Goal: Task Accomplishment & Management: Manage account settings

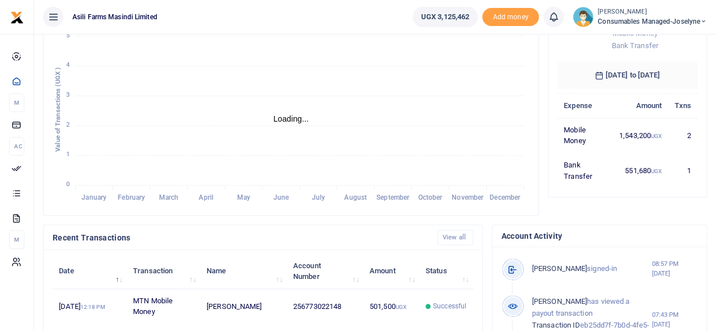
scroll to position [177, 0]
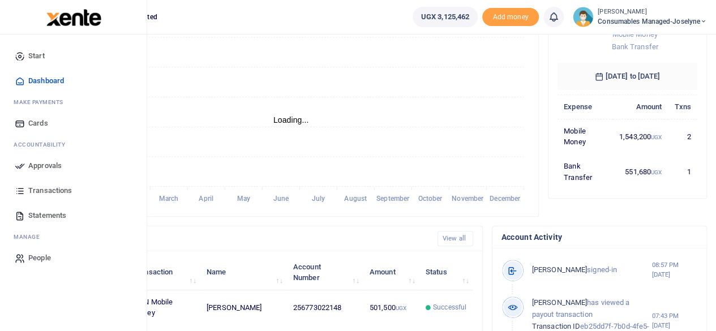
click at [40, 165] on span "Approvals" at bounding box center [44, 165] width 33 height 11
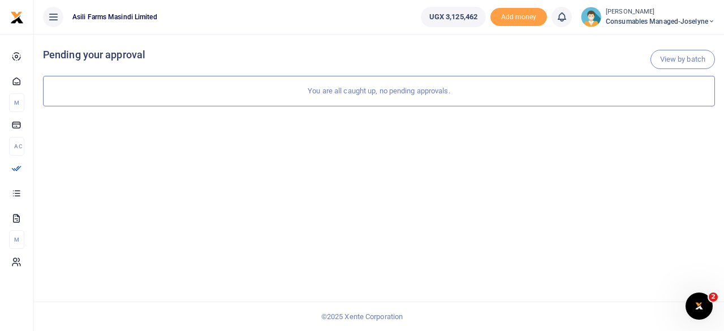
click at [710, 24] on icon at bounding box center [711, 22] width 7 height 8
click at [686, 33] on link "Switch accounts" at bounding box center [671, 41] width 89 height 16
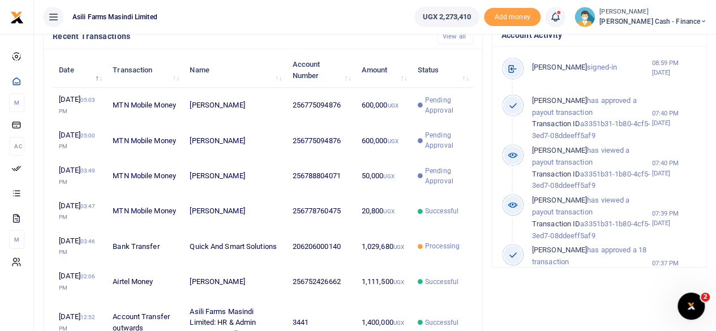
scroll to position [397, 0]
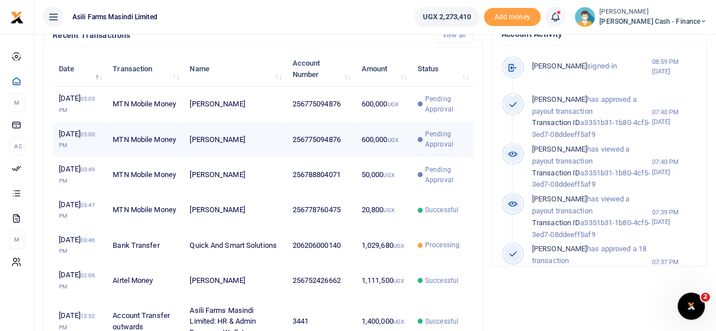
click at [289, 157] on td "256775094876" at bounding box center [320, 139] width 69 height 35
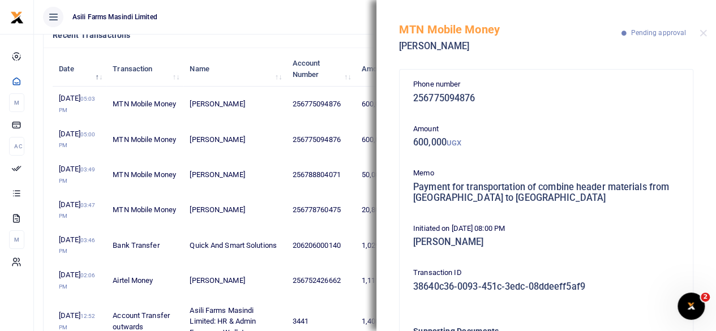
scroll to position [0, 0]
click at [278, 31] on ul "Asili Farms Masindi Limited" at bounding box center [219, 17] width 371 height 34
click at [704, 33] on button "Close" at bounding box center [702, 32] width 7 height 7
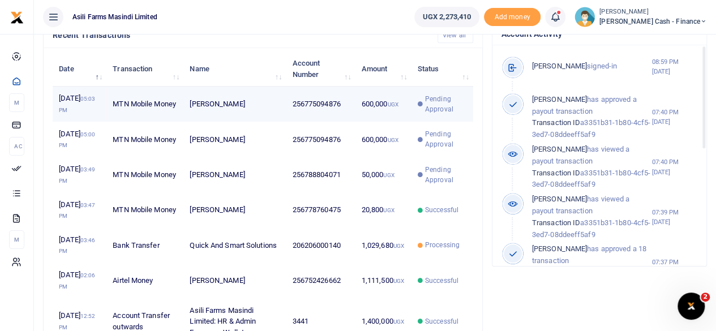
click at [298, 122] on td "256775094876" at bounding box center [320, 104] width 69 height 35
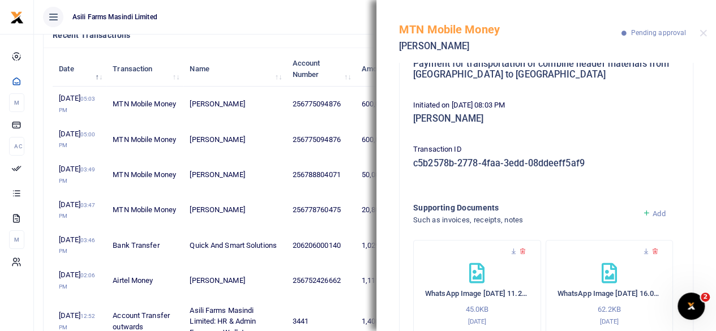
scroll to position [157, 0]
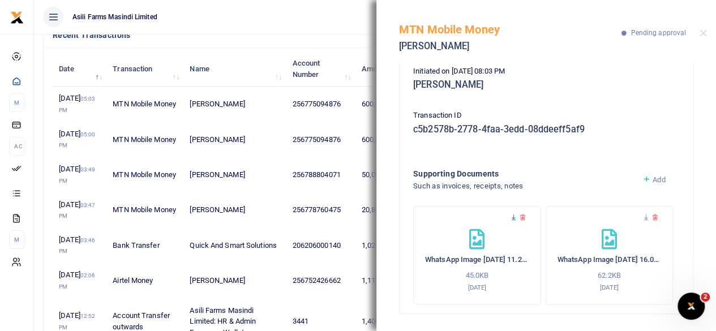
click at [513, 217] on icon at bounding box center [513, 217] width 7 height 7
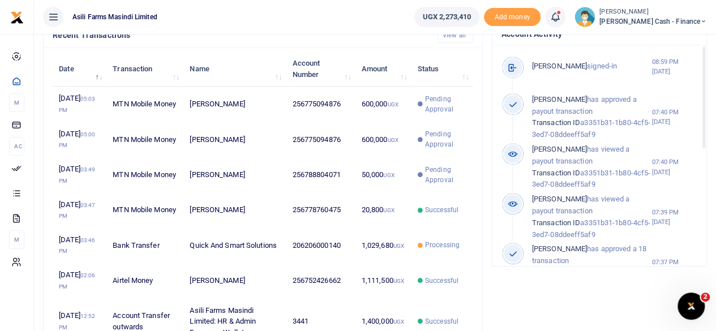
scroll to position [158, 131]
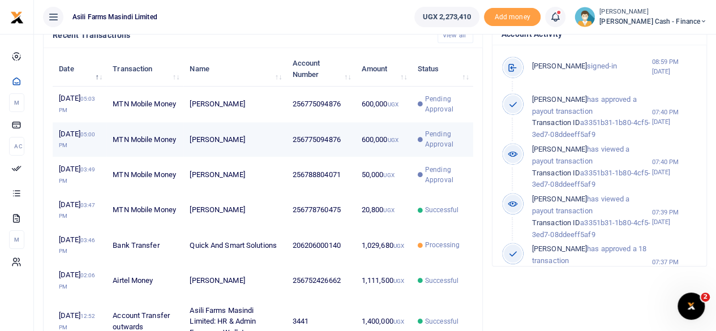
click at [395, 143] on small "UGX" at bounding box center [392, 140] width 11 height 6
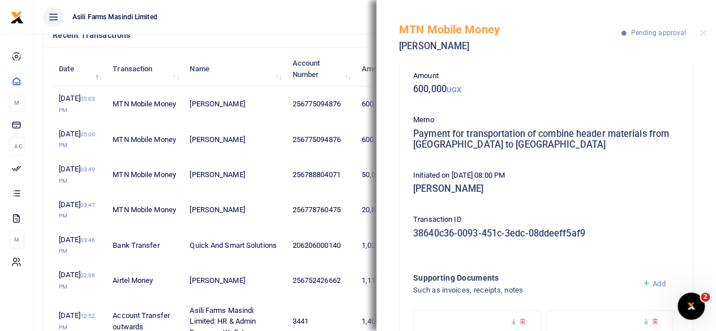
scroll to position [157, 0]
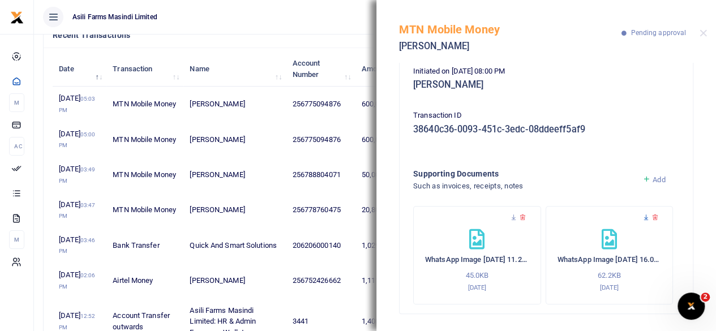
click at [644, 218] on icon at bounding box center [645, 217] width 7 height 7
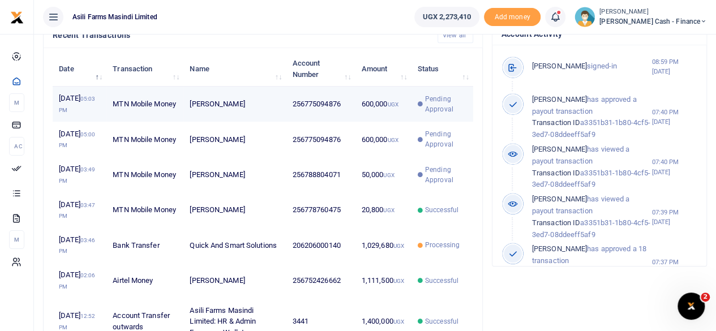
click at [405, 110] on td "600,000 UGX" at bounding box center [383, 104] width 56 height 35
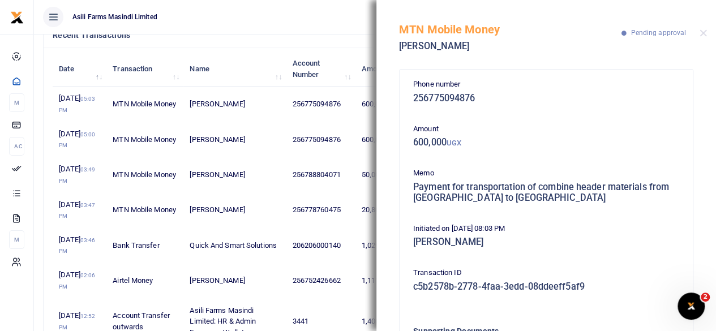
click at [290, 28] on ul "Asili Farms Masindi Limited" at bounding box center [219, 17] width 371 height 34
click at [704, 32] on button "Close" at bounding box center [702, 32] width 7 height 7
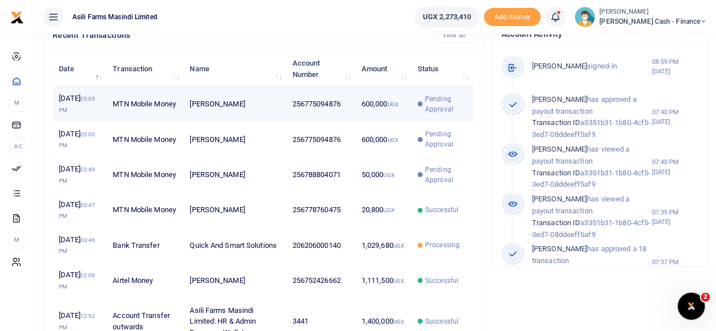
click at [364, 114] on td "600,000 UGX" at bounding box center [383, 104] width 56 height 35
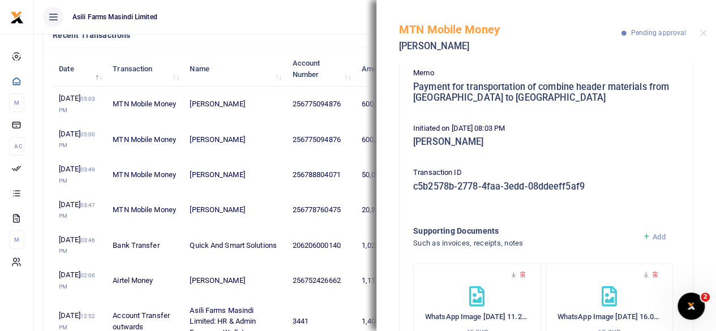
scroll to position [157, 0]
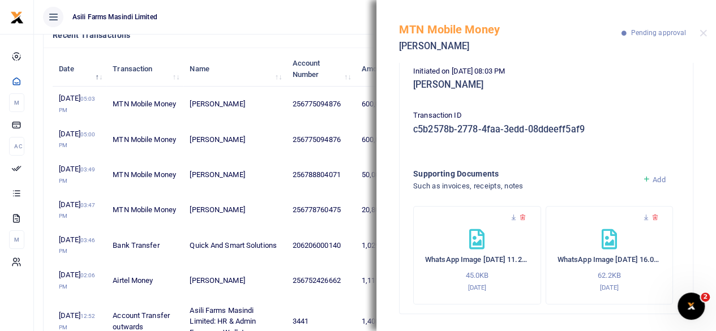
click at [618, 218] on div at bounding box center [609, 223] width 104 height 11
click at [642, 217] on icon at bounding box center [645, 217] width 7 height 7
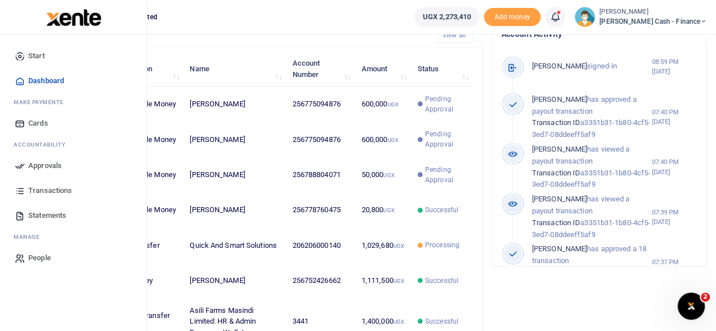
click at [49, 166] on span "Approvals" at bounding box center [44, 165] width 33 height 11
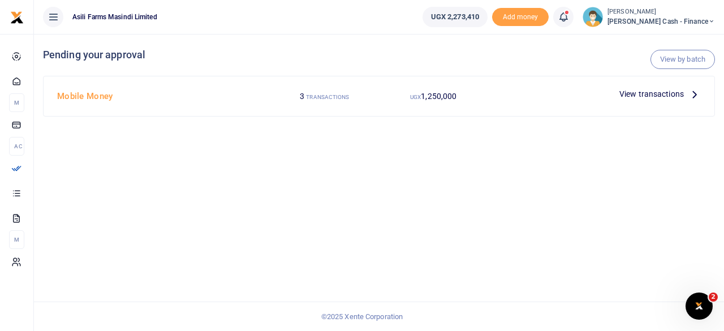
click at [691, 93] on icon at bounding box center [695, 94] width 12 height 12
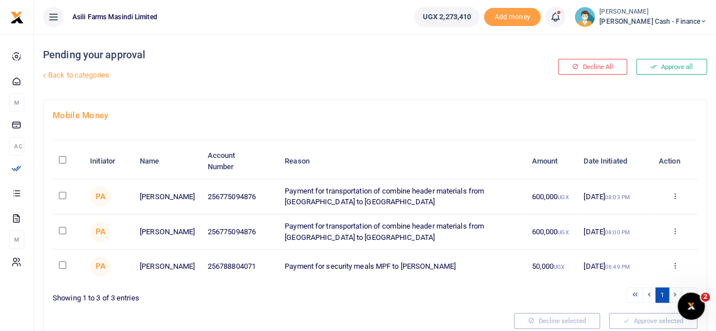
click at [61, 227] on input "checkbox" at bounding box center [62, 230] width 7 height 7
checkbox input "true"
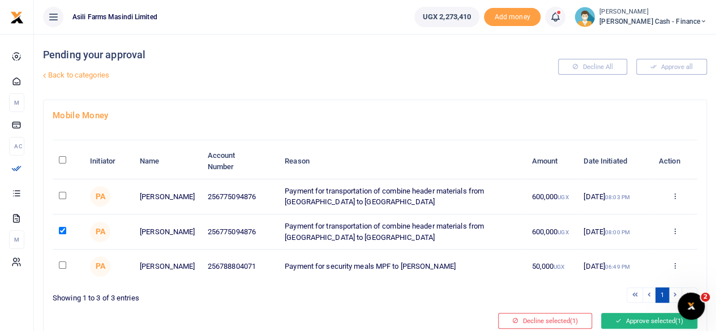
click at [644, 321] on button "Approve selected (1)" at bounding box center [649, 321] width 96 height 16
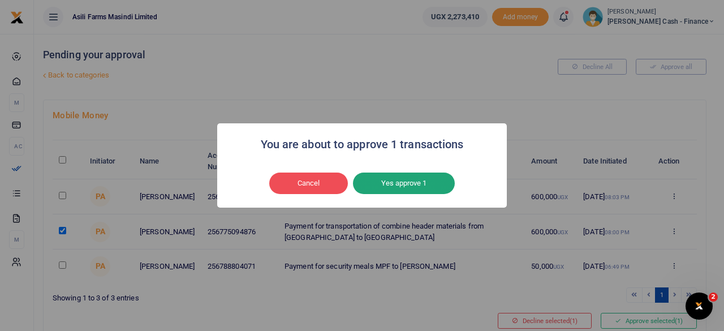
click at [412, 184] on button "Yes approve 1" at bounding box center [404, 184] width 102 height 22
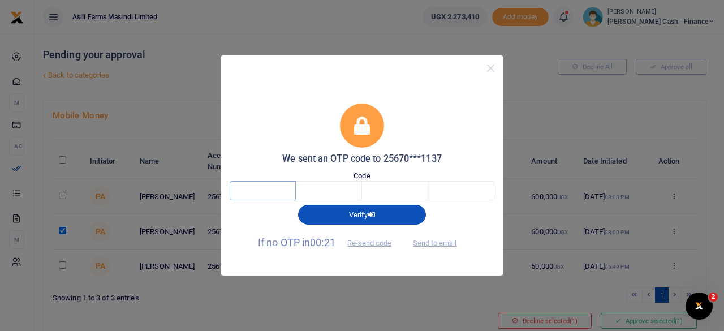
click at [275, 197] on input "text" at bounding box center [263, 190] width 66 height 19
type input "4"
type input "7"
type input "1"
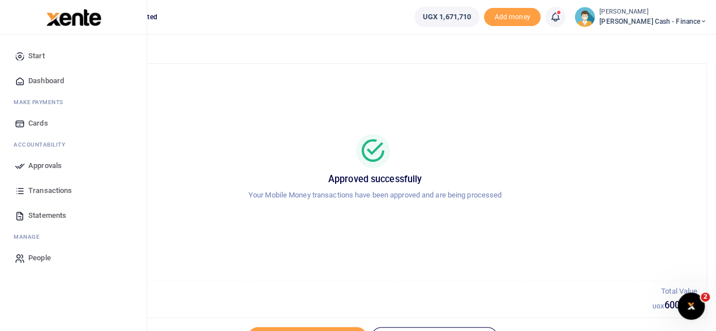
click at [58, 165] on span "Approvals" at bounding box center [44, 165] width 33 height 11
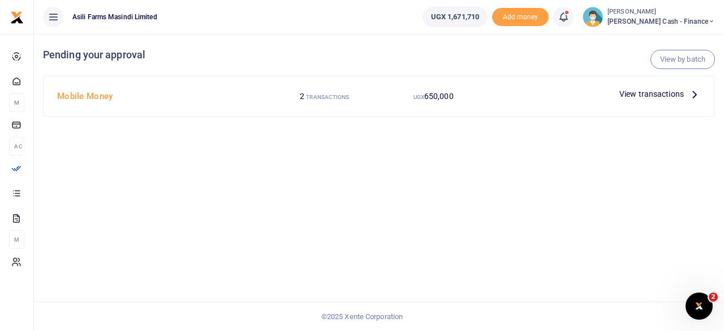
click at [692, 94] on icon at bounding box center [695, 94] width 12 height 12
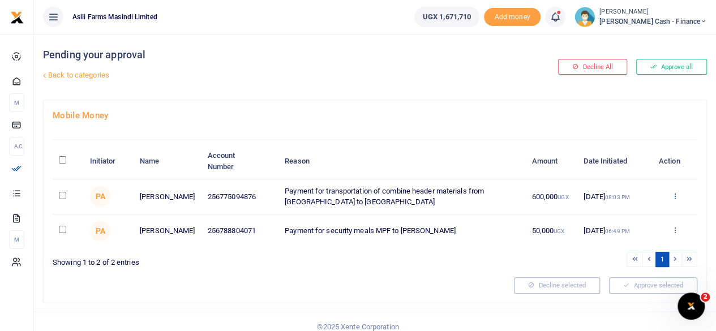
click at [672, 194] on icon at bounding box center [673, 196] width 7 height 8
click at [648, 238] on link "Decline" at bounding box center [632, 240] width 89 height 16
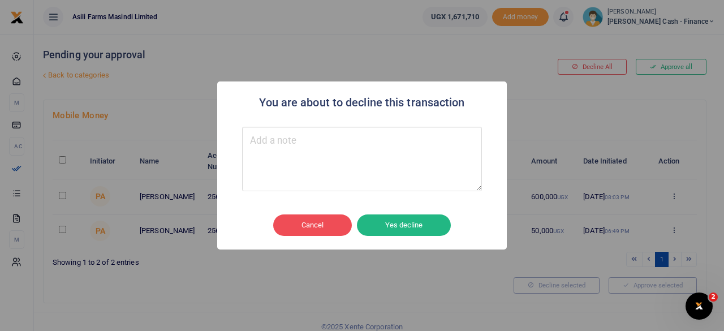
click at [355, 160] on textarea "Type your message here" at bounding box center [362, 159] width 240 height 65
type textarea "Double loaded"
click at [403, 222] on button "Yes decline" at bounding box center [404, 225] width 94 height 22
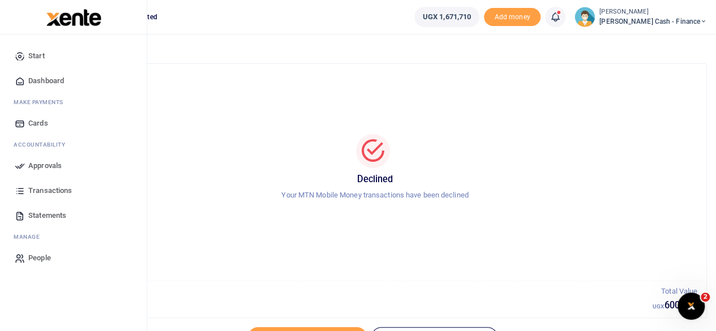
click at [46, 162] on span "Approvals" at bounding box center [44, 165] width 33 height 11
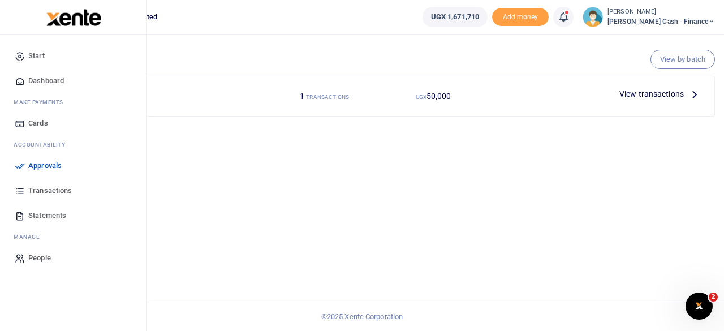
click at [42, 79] on span "Dashboard" at bounding box center [46, 80] width 36 height 11
